Goal: Use online tool/utility: Utilize a website feature to perform a specific function

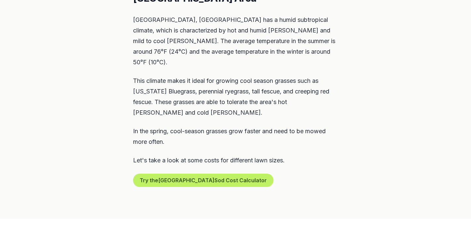
scroll to position [339, 0]
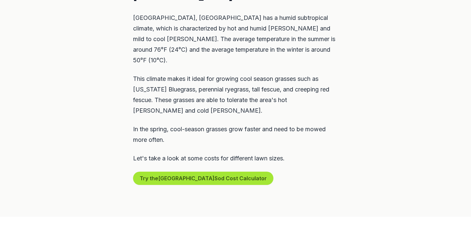
click at [191, 172] on button "Try the Charlottesville Sod Cost Calculator" at bounding box center [203, 178] width 140 height 13
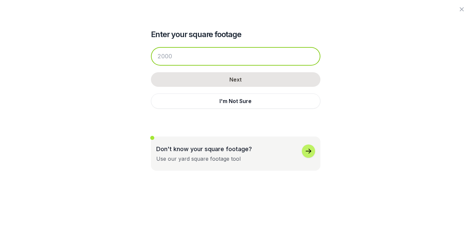
drag, startPoint x: 174, startPoint y: 56, endPoint x: 168, endPoint y: 55, distance: 6.0
click at [168, 55] on input "number" at bounding box center [236, 56] width 170 height 19
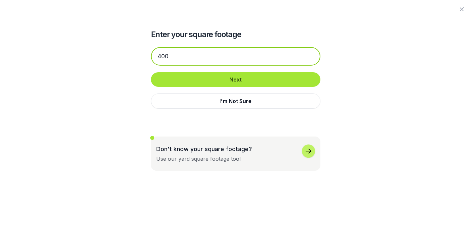
type input "400"
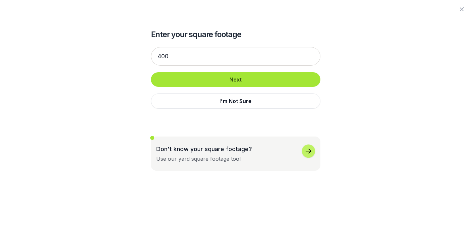
click at [231, 79] on button "Next" at bounding box center [236, 79] width 170 height 15
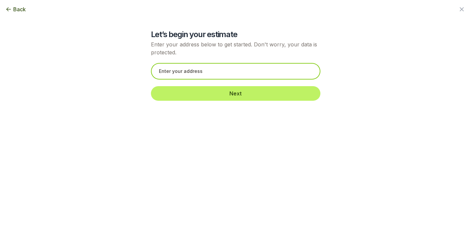
click at [160, 71] on input "text" at bounding box center [236, 71] width 170 height 17
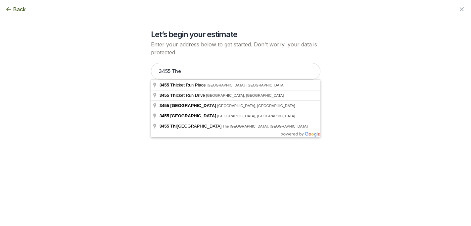
type input "[STREET_ADDRESS]"
drag, startPoint x: 251, startPoint y: 102, endPoint x: 223, endPoint y: 83, distance: 34.0
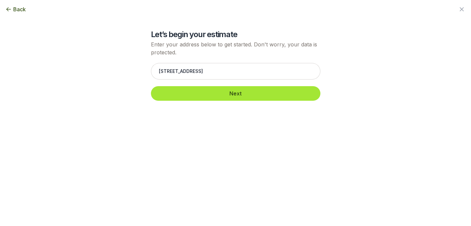
click at [235, 94] on button "Next" at bounding box center [236, 93] width 170 height 15
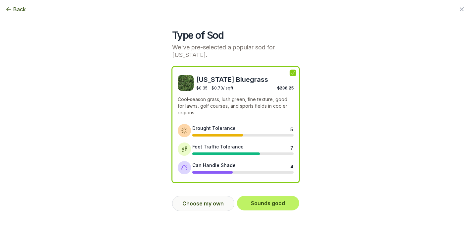
click at [206, 202] on button "Choose my own" at bounding box center [203, 203] width 62 height 15
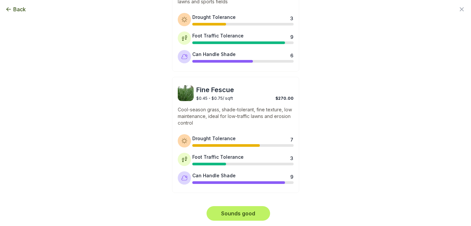
scroll to position [582, 0]
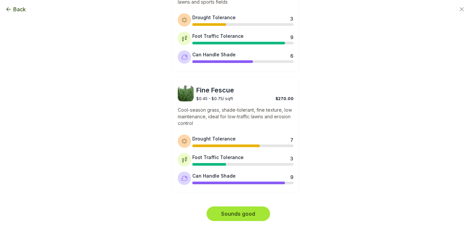
click at [231, 216] on button "Sounds good" at bounding box center [239, 213] width 64 height 15
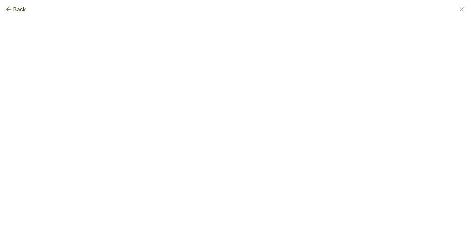
scroll to position [0, 0]
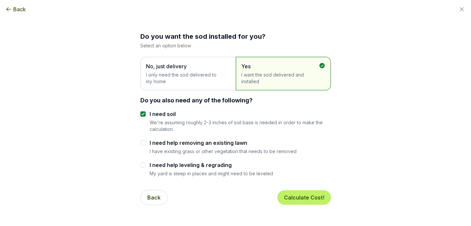
click at [142, 144] on input "I need help removing an existing lawn" at bounding box center [142, 142] width 5 height 5
checkbox input "true"
click at [143, 166] on input "I need help leveling & regrading" at bounding box center [142, 164] width 5 height 5
checkbox input "true"
click at [311, 195] on button "Calculate Cost!" at bounding box center [305, 197] width 54 height 15
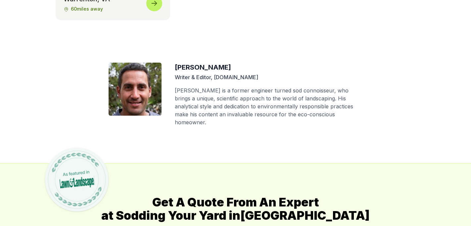
scroll to position [3169, 0]
